Goal: Task Accomplishment & Management: Manage account settings

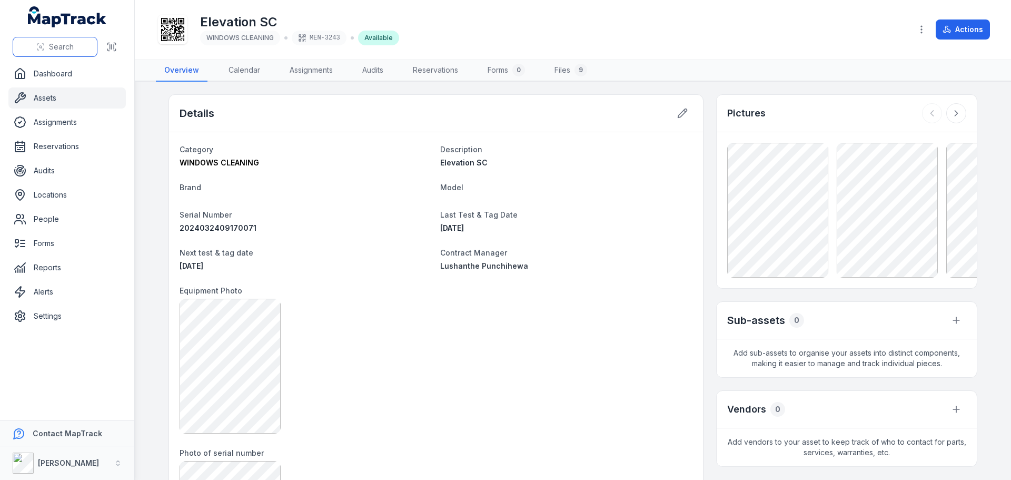
click at [80, 44] on button "Search" at bounding box center [55, 47] width 85 height 20
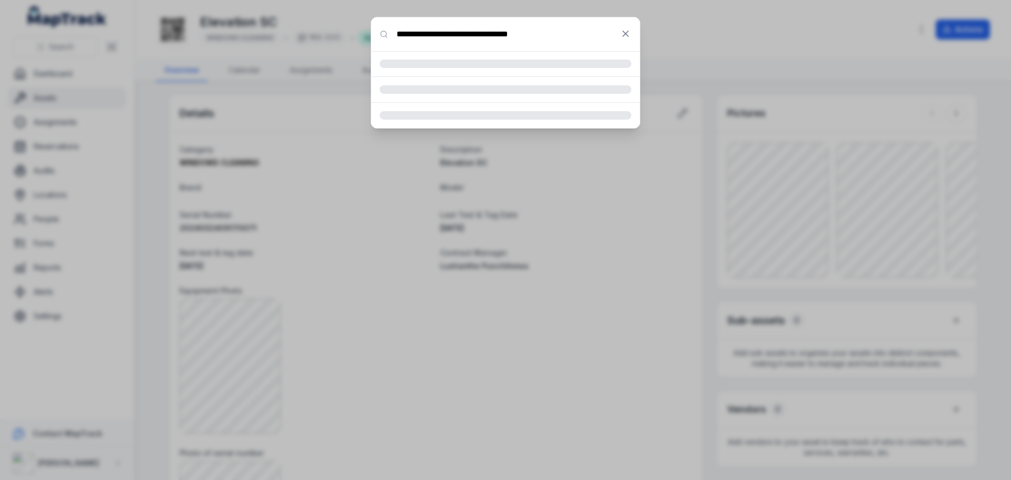
type input "**********"
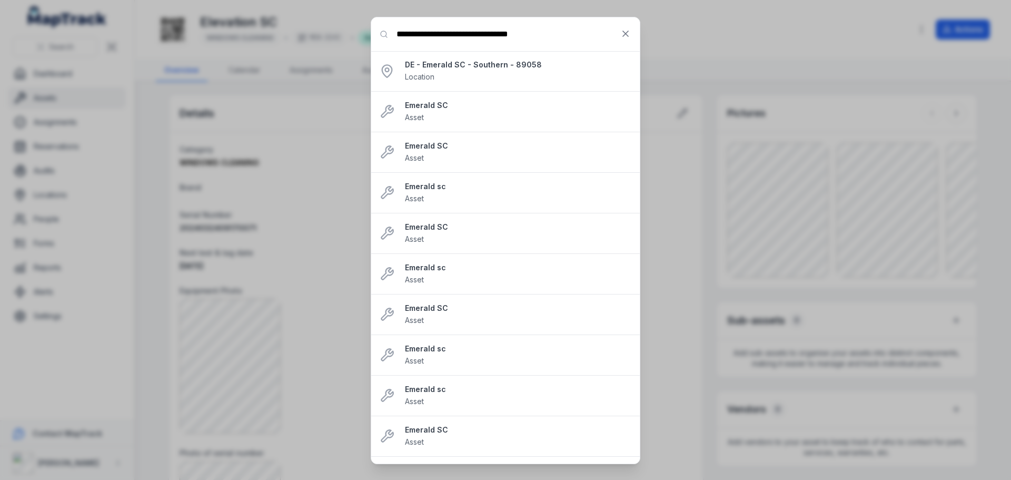
click at [583, 66] on strong "DE - Emerald SC - Southern - 89058" at bounding box center [518, 65] width 227 height 11
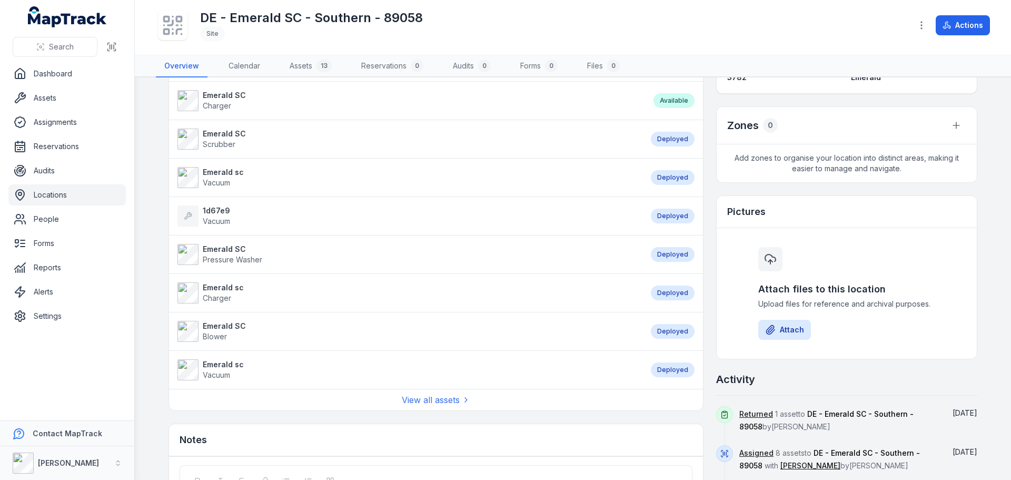
scroll to position [344, 0]
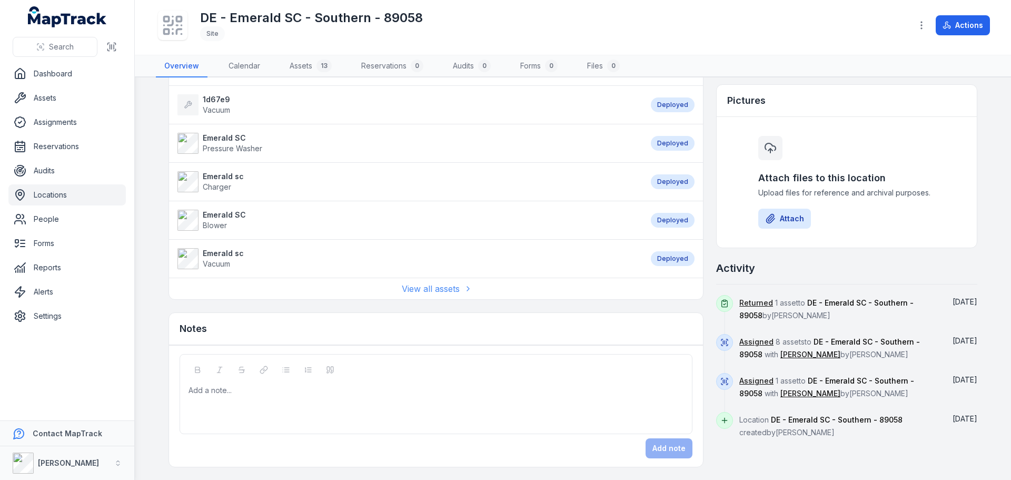
click at [451, 293] on link "View all assets" at bounding box center [436, 288] width 68 height 13
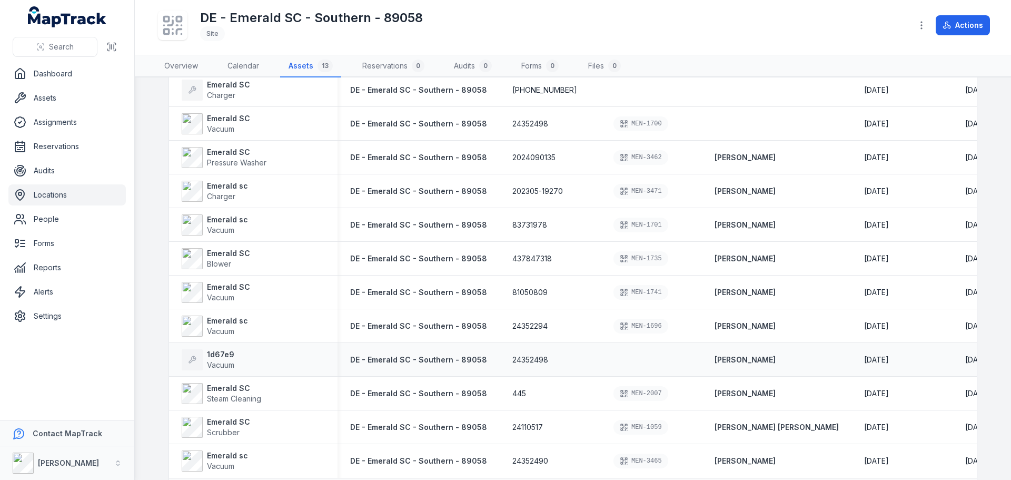
scroll to position [149, 0]
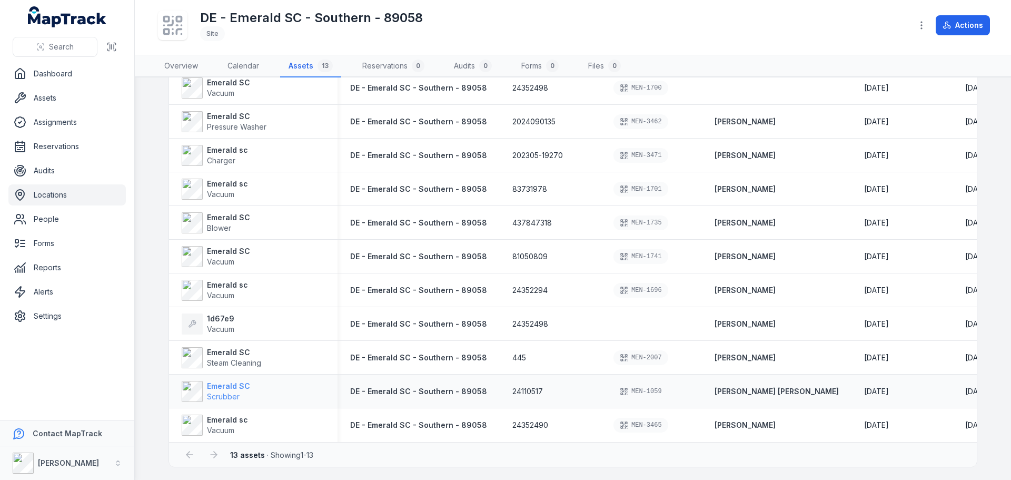
click at [235, 386] on strong "Emerald SC" at bounding box center [228, 386] width 43 height 11
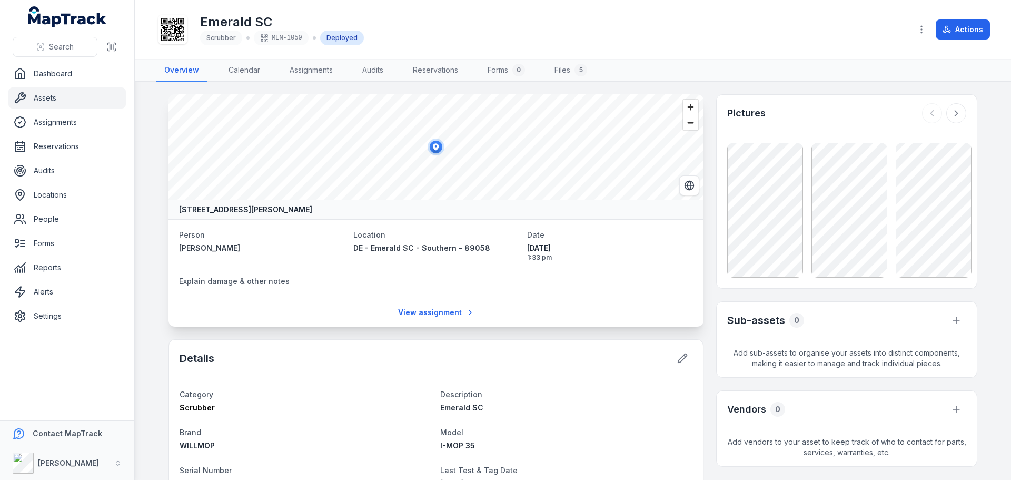
click at [677, 346] on div "Details" at bounding box center [436, 358] width 534 height 37
click at [680, 353] on icon at bounding box center [682, 358] width 11 height 11
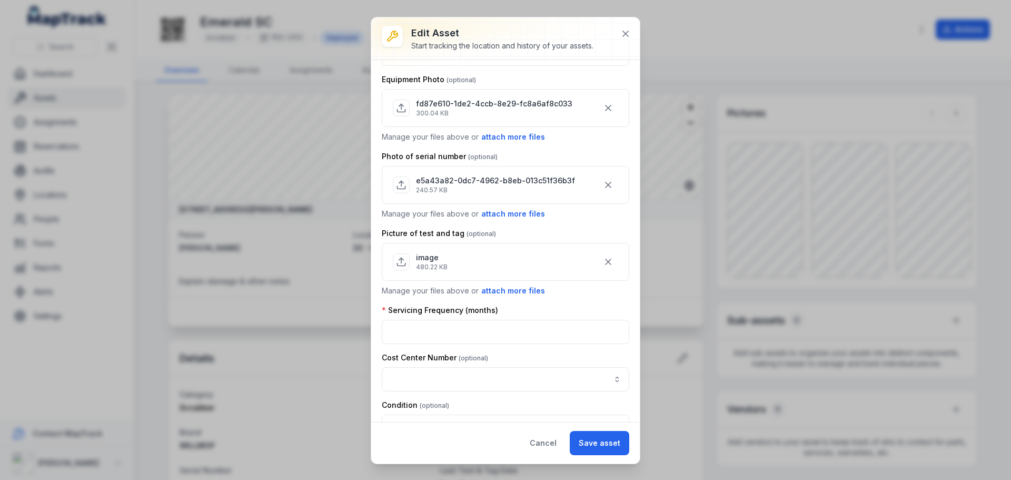
scroll to position [263, 0]
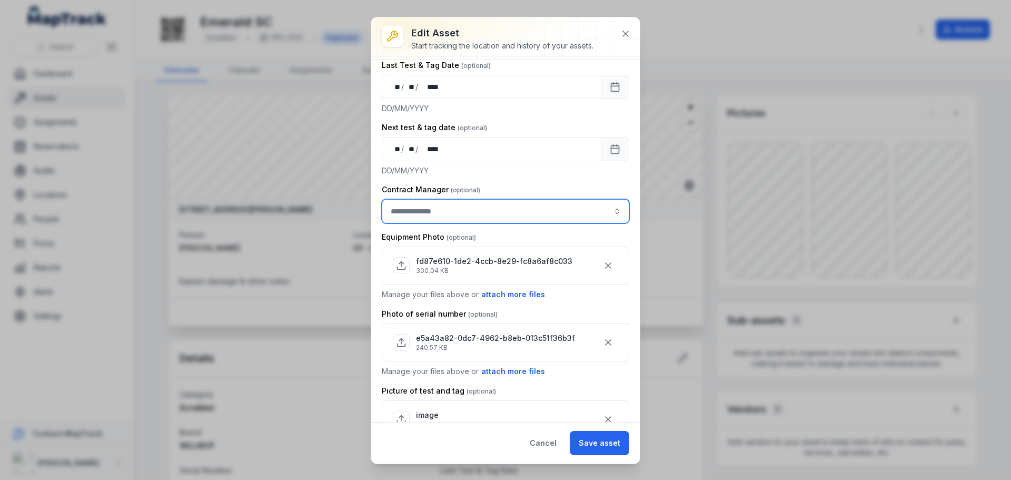
click at [520, 213] on input "asset-edit:cf[3efdffd9-f055-49d9-9a65-0e9f08d77abc]-label" at bounding box center [506, 211] width 248 height 24
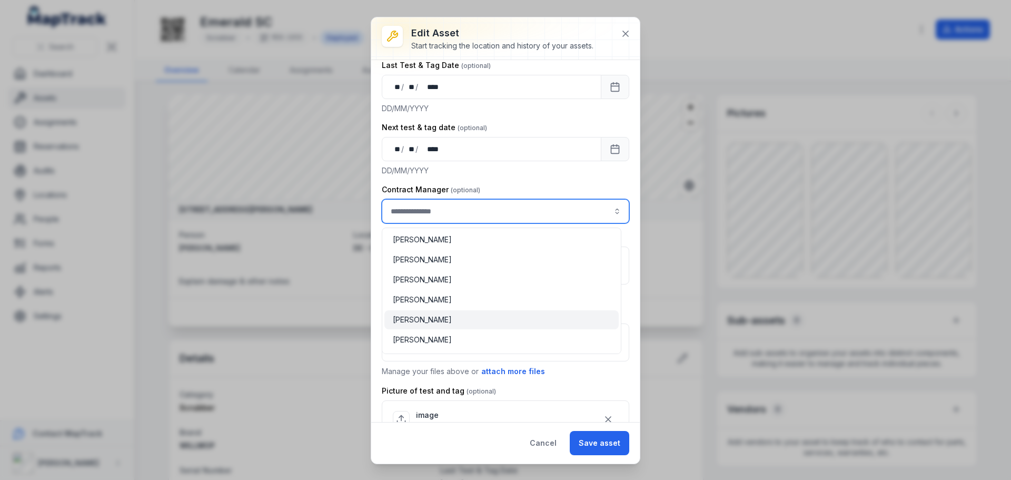
type input "**********"
click at [450, 318] on div "[PERSON_NAME]" at bounding box center [502, 319] width 218 height 11
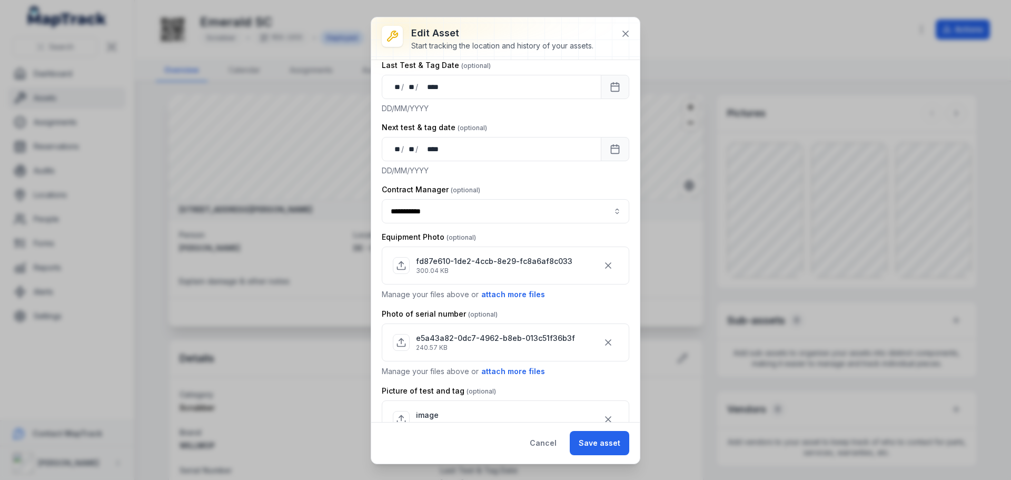
click at [609, 450] on button "Save asset" at bounding box center [600, 443] width 60 height 24
